Goal: Go to known website: Access a specific website the user already knows

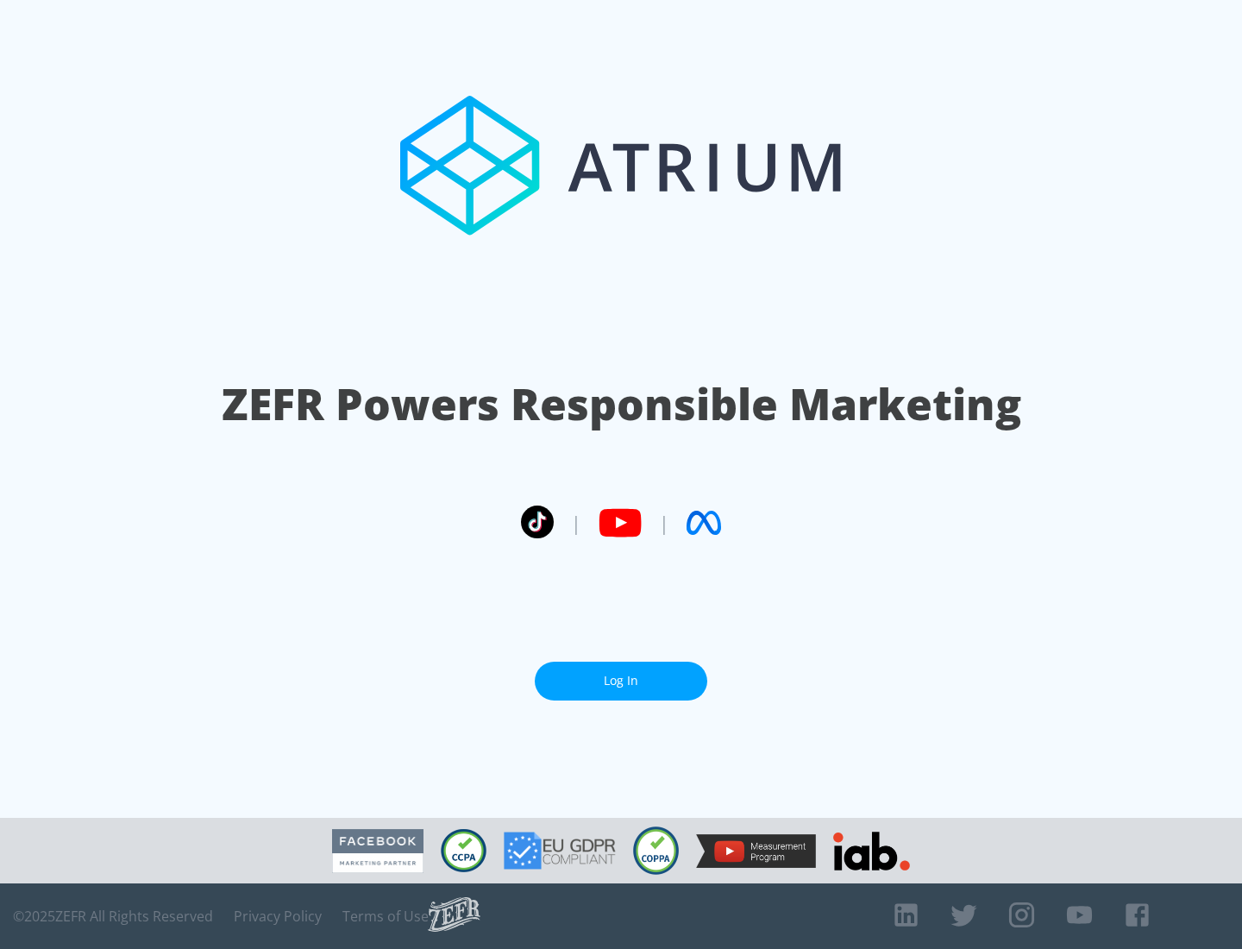
click at [621, 681] on link "Log In" at bounding box center [621, 681] width 173 height 39
